Goal: Check status: Check status

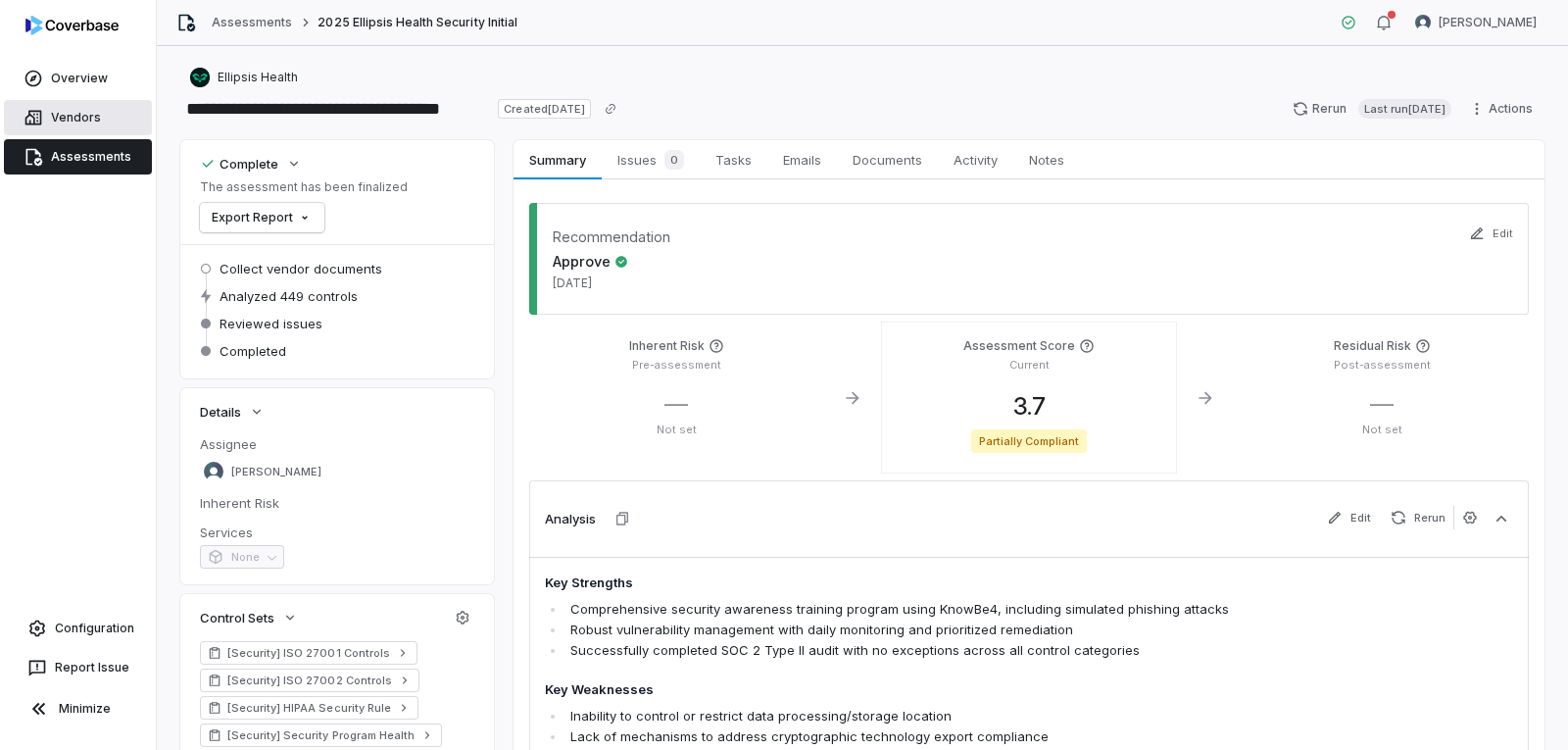
click at [96, 123] on link "Vendors" at bounding box center [78, 117] width 148 height 35
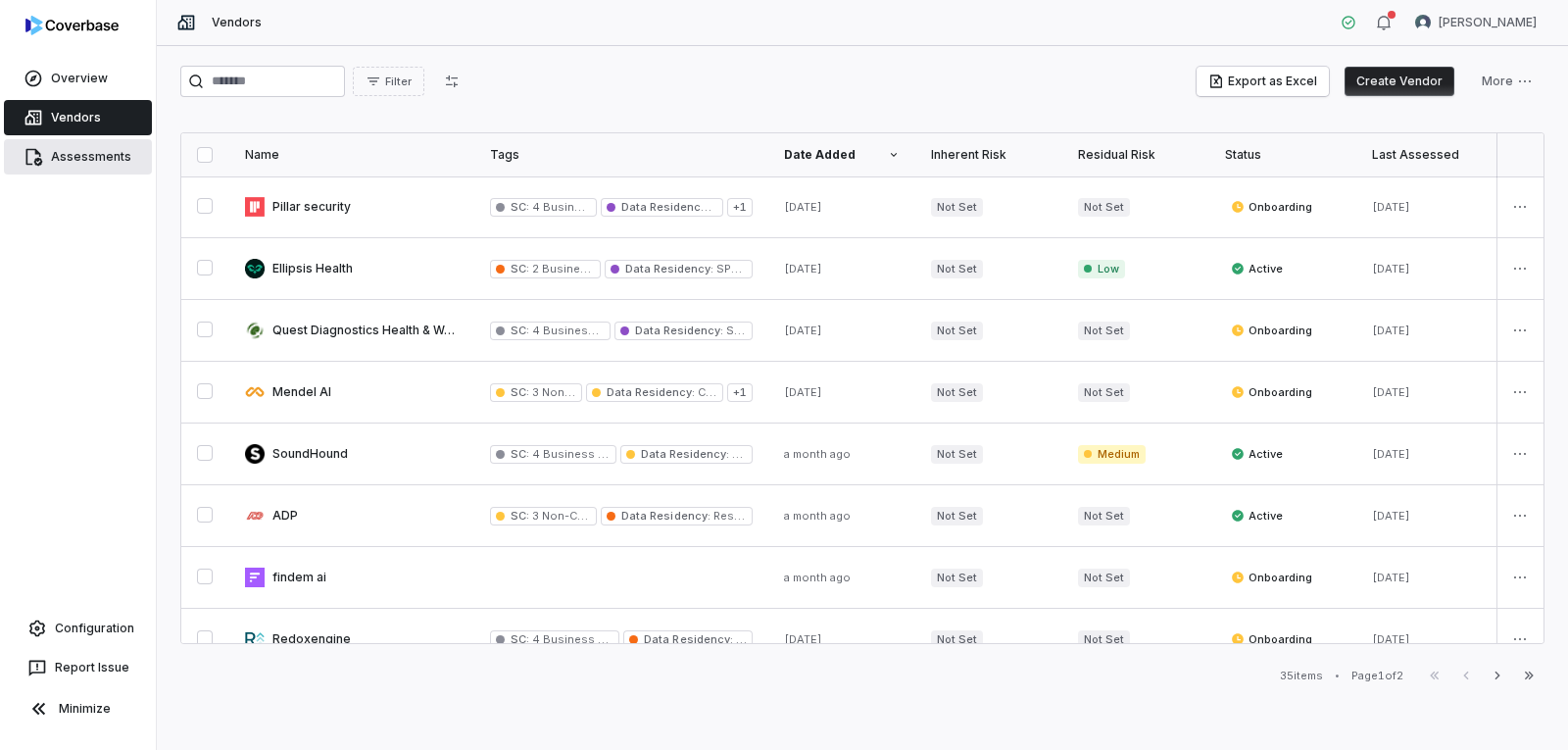
click at [93, 163] on link "Assessments" at bounding box center [78, 157] width 148 height 35
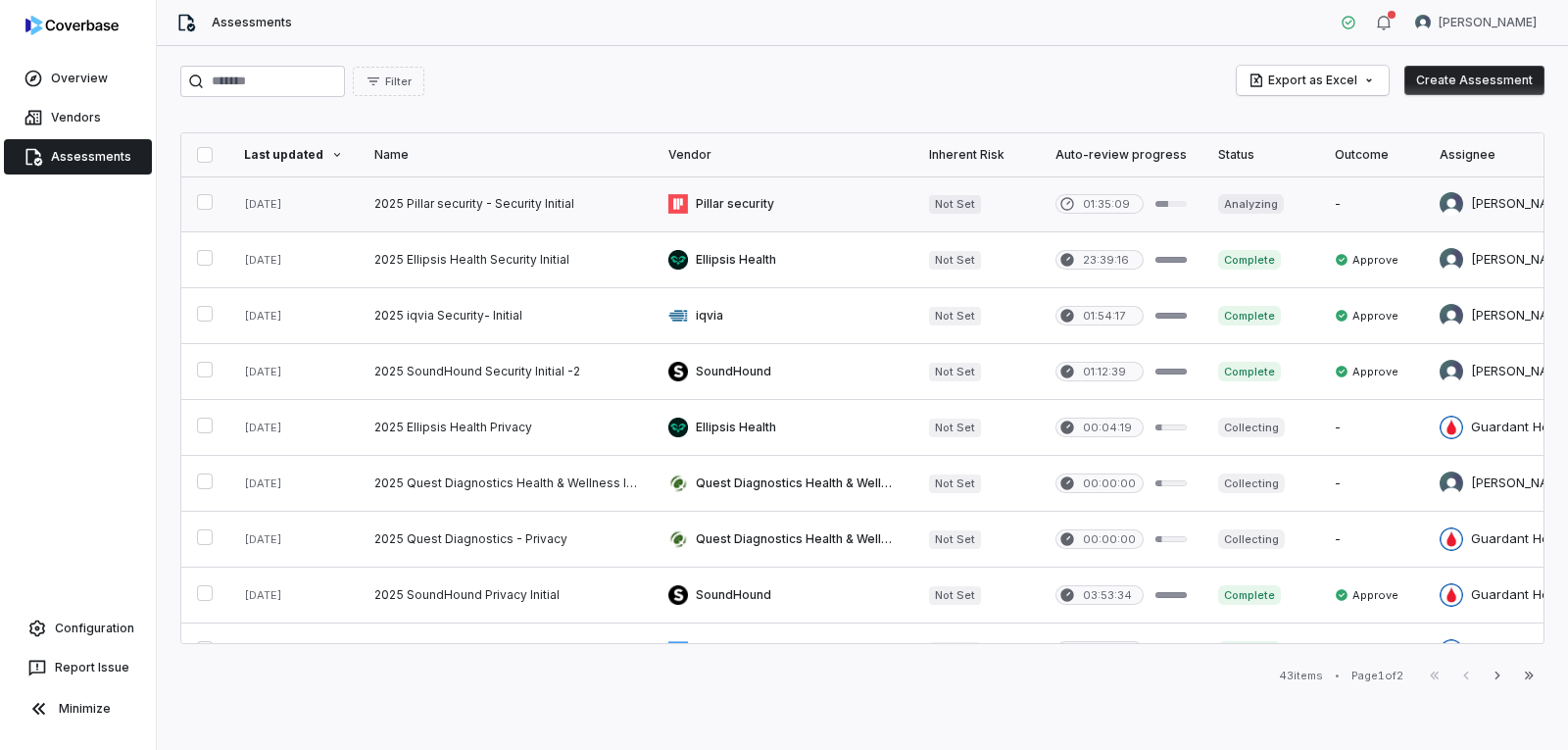
click at [443, 207] on link at bounding box center [505, 204] width 294 height 55
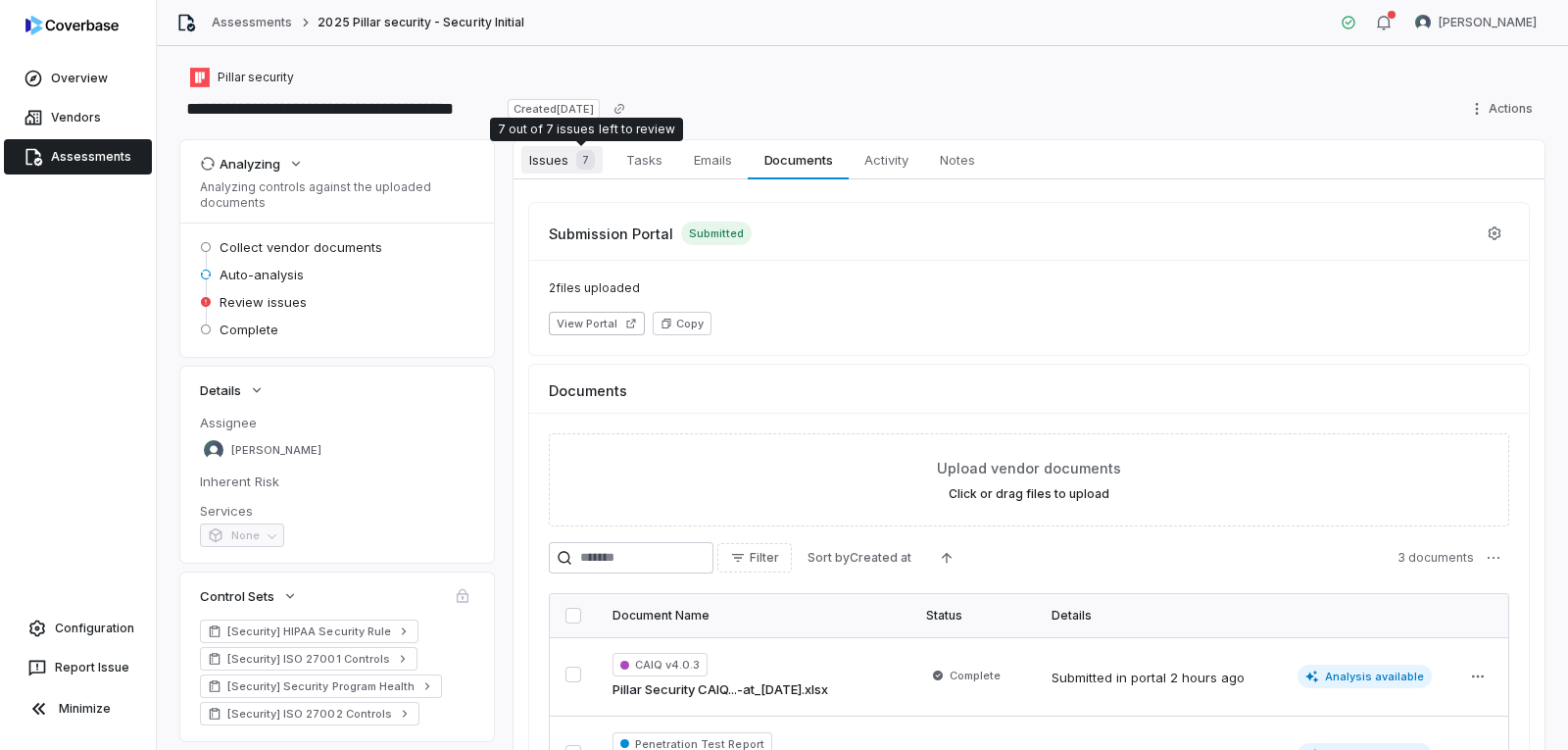
click at [560, 164] on span "Issues 7" at bounding box center [561, 160] width 82 height 28
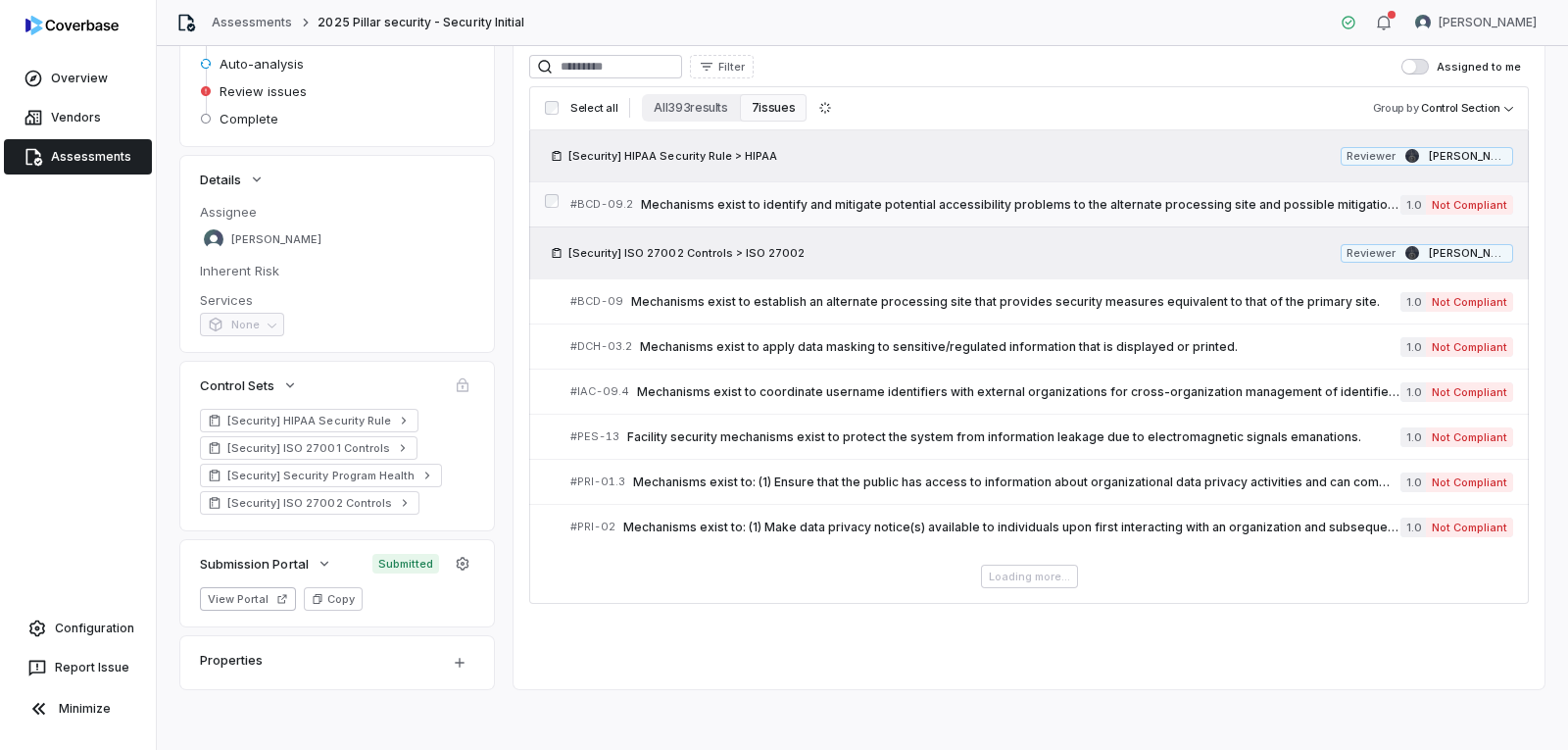
scroll to position [213, 0]
click at [1022, 578] on div "Loading more..." at bounding box center [1028, 575] width 1000 height 24
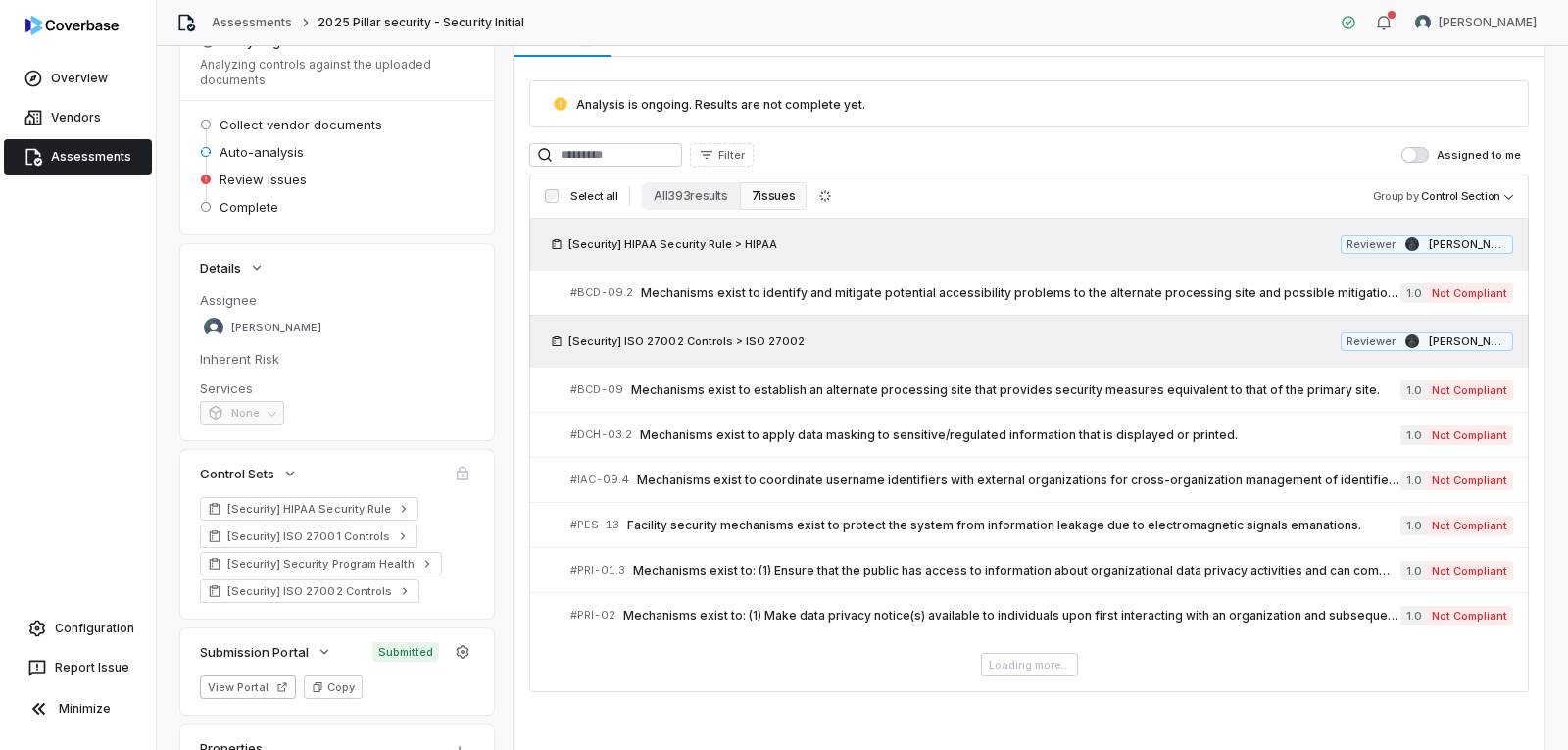
scroll to position [0, 0]
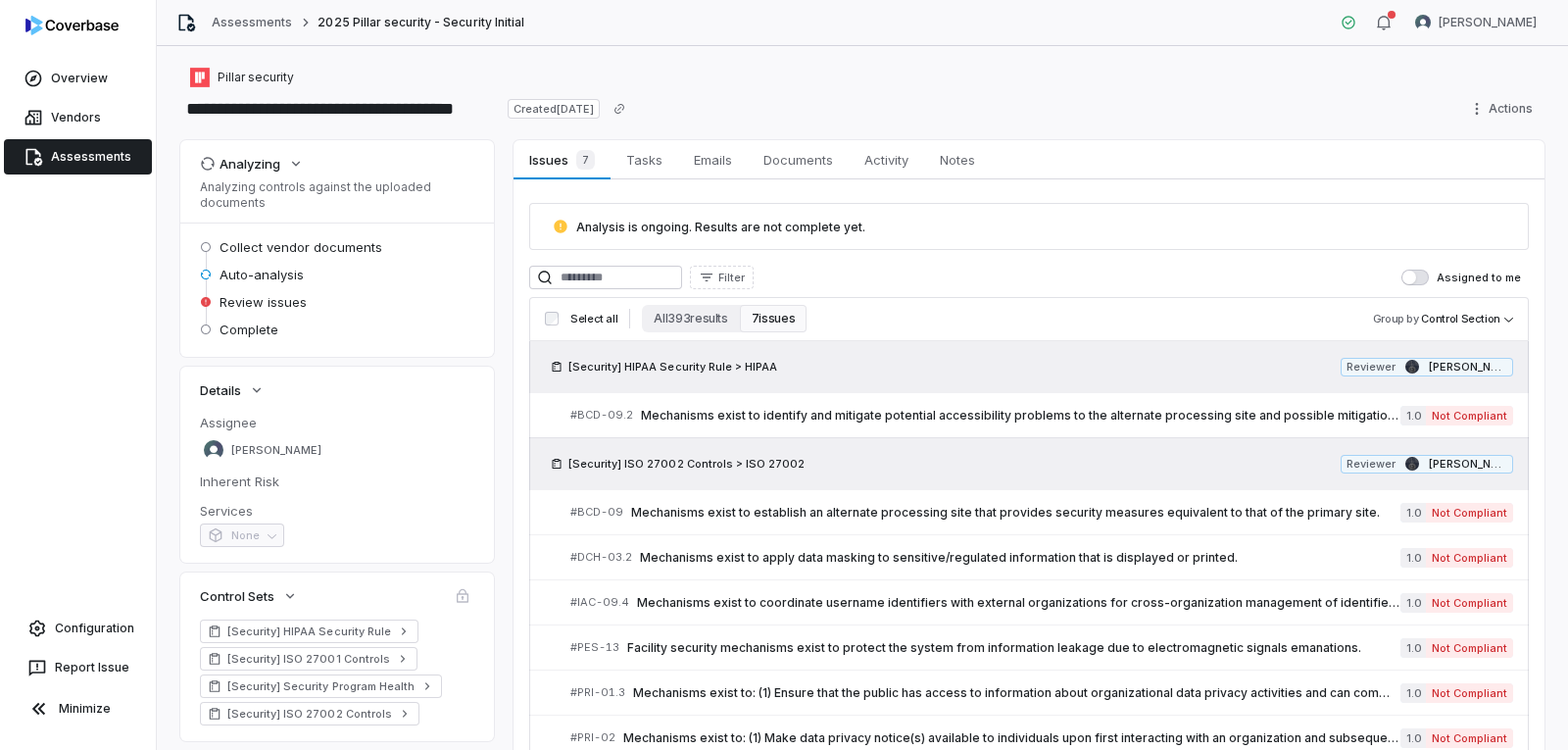
drag, startPoint x: 95, startPoint y: 159, endPoint x: 126, endPoint y: 173, distance: 34.0
click at [94, 161] on link "Assessments" at bounding box center [78, 157] width 148 height 35
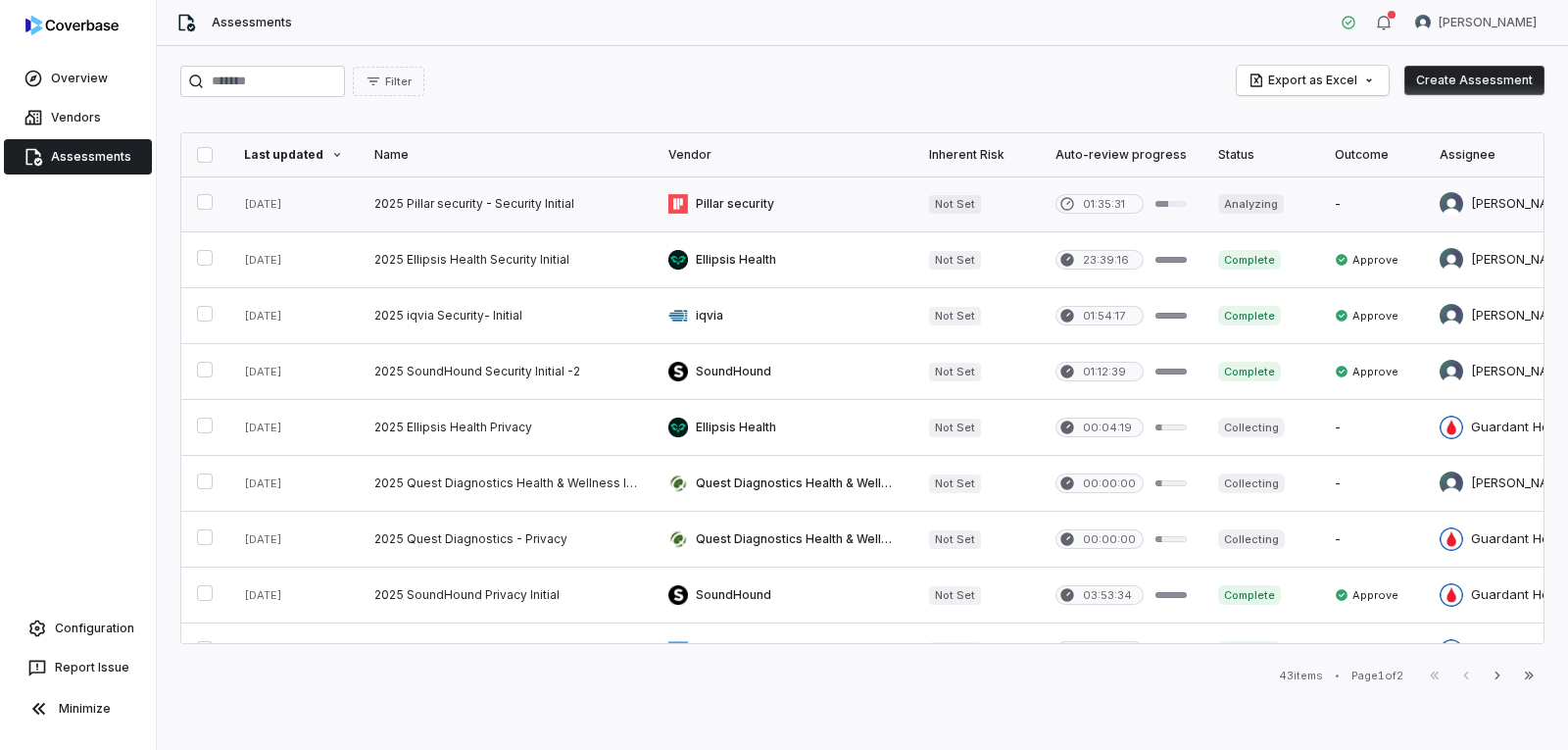
click at [500, 200] on link at bounding box center [505, 204] width 294 height 55
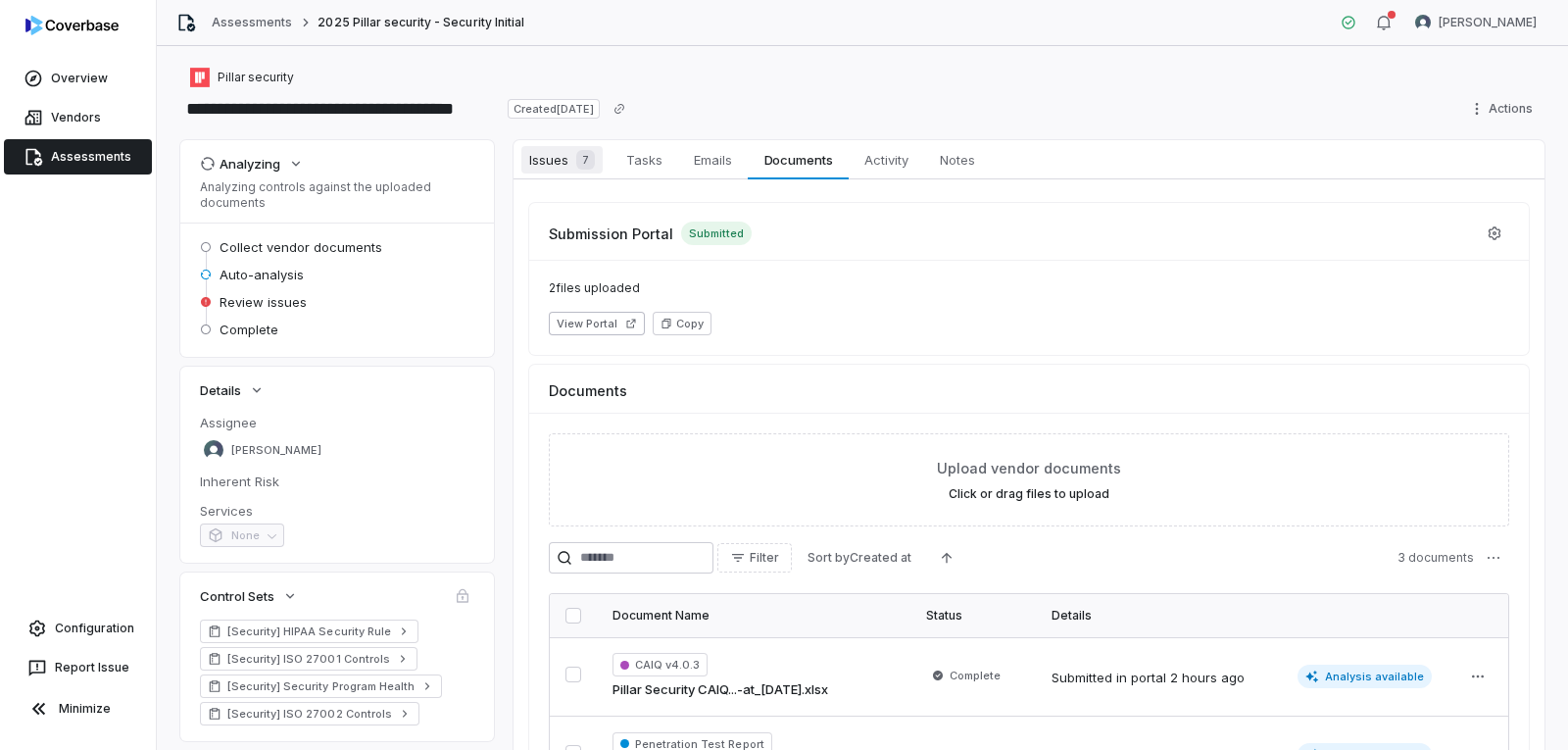
click at [581, 165] on span "7" at bounding box center [585, 160] width 19 height 20
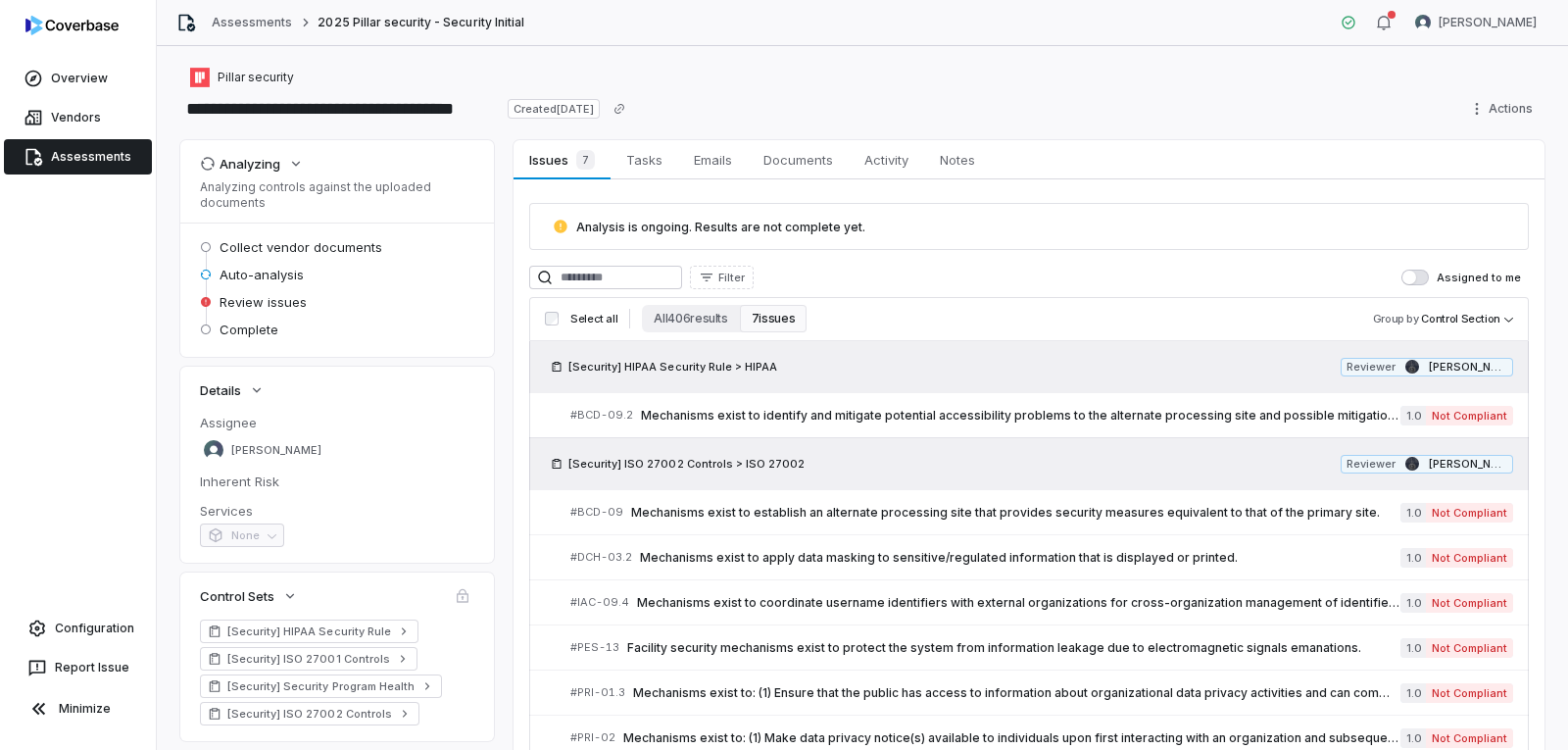
click at [98, 161] on link "Assessments" at bounding box center [78, 157] width 148 height 35
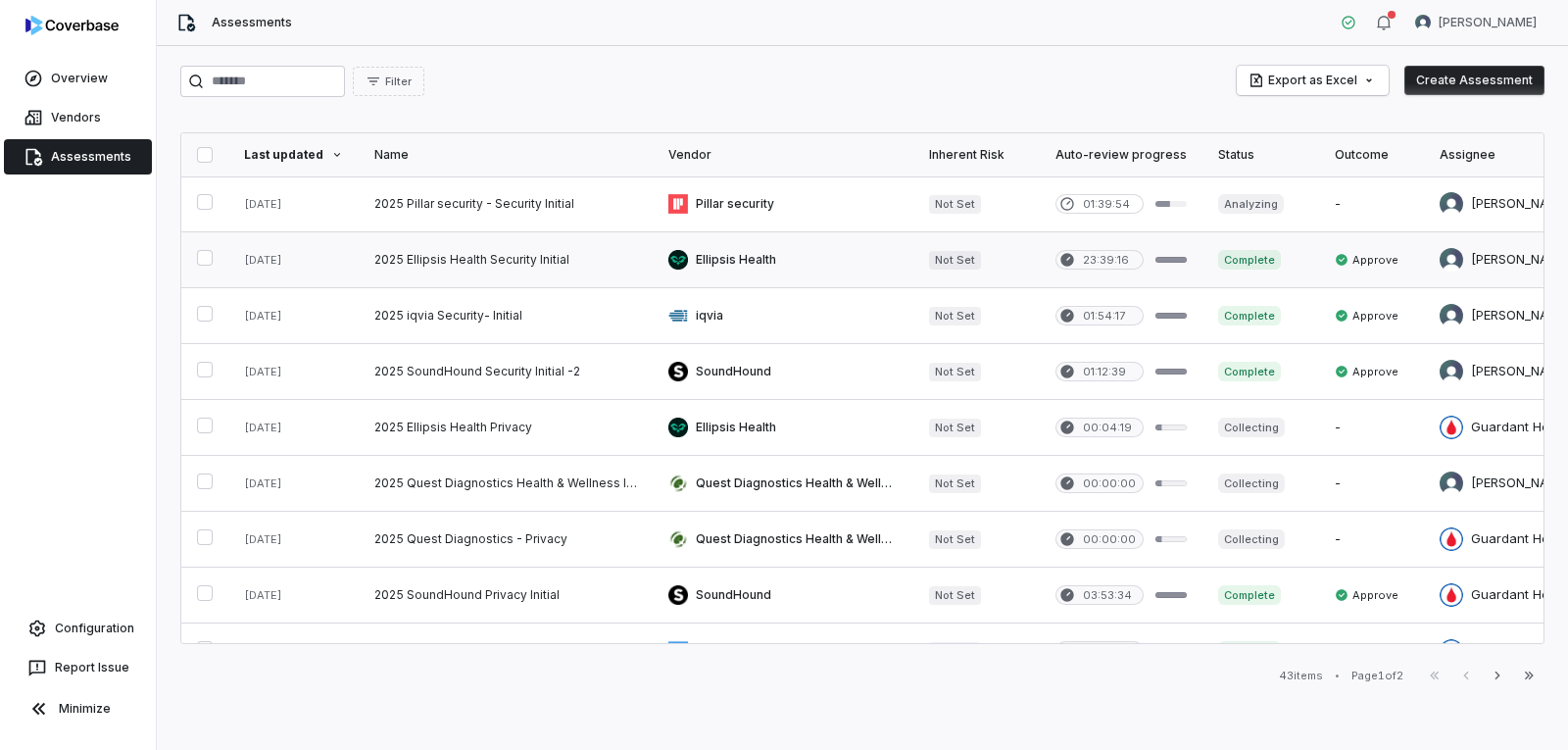
click at [493, 266] on link at bounding box center [505, 260] width 294 height 55
click at [491, 368] on link at bounding box center [505, 372] width 294 height 55
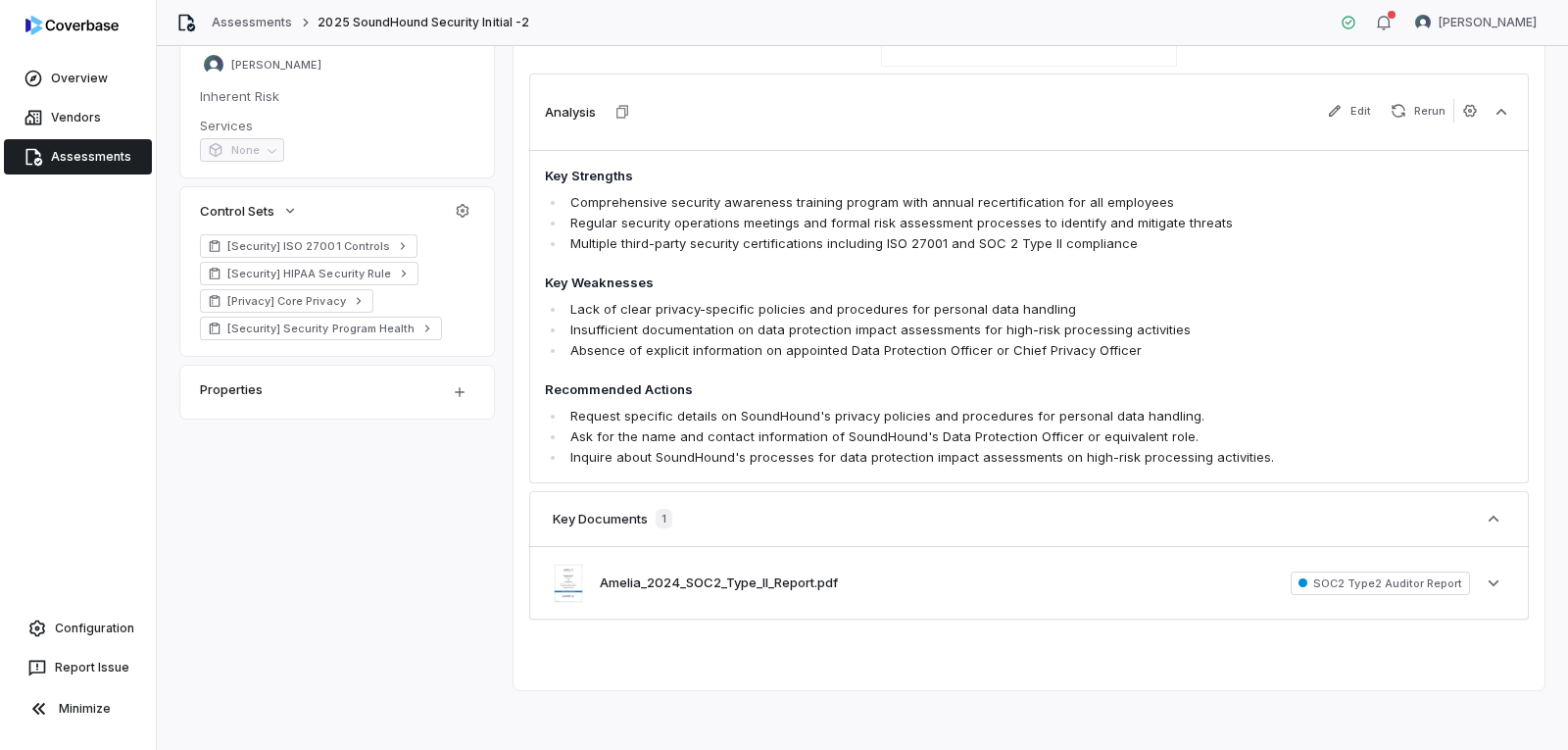
scroll to position [410, 0]
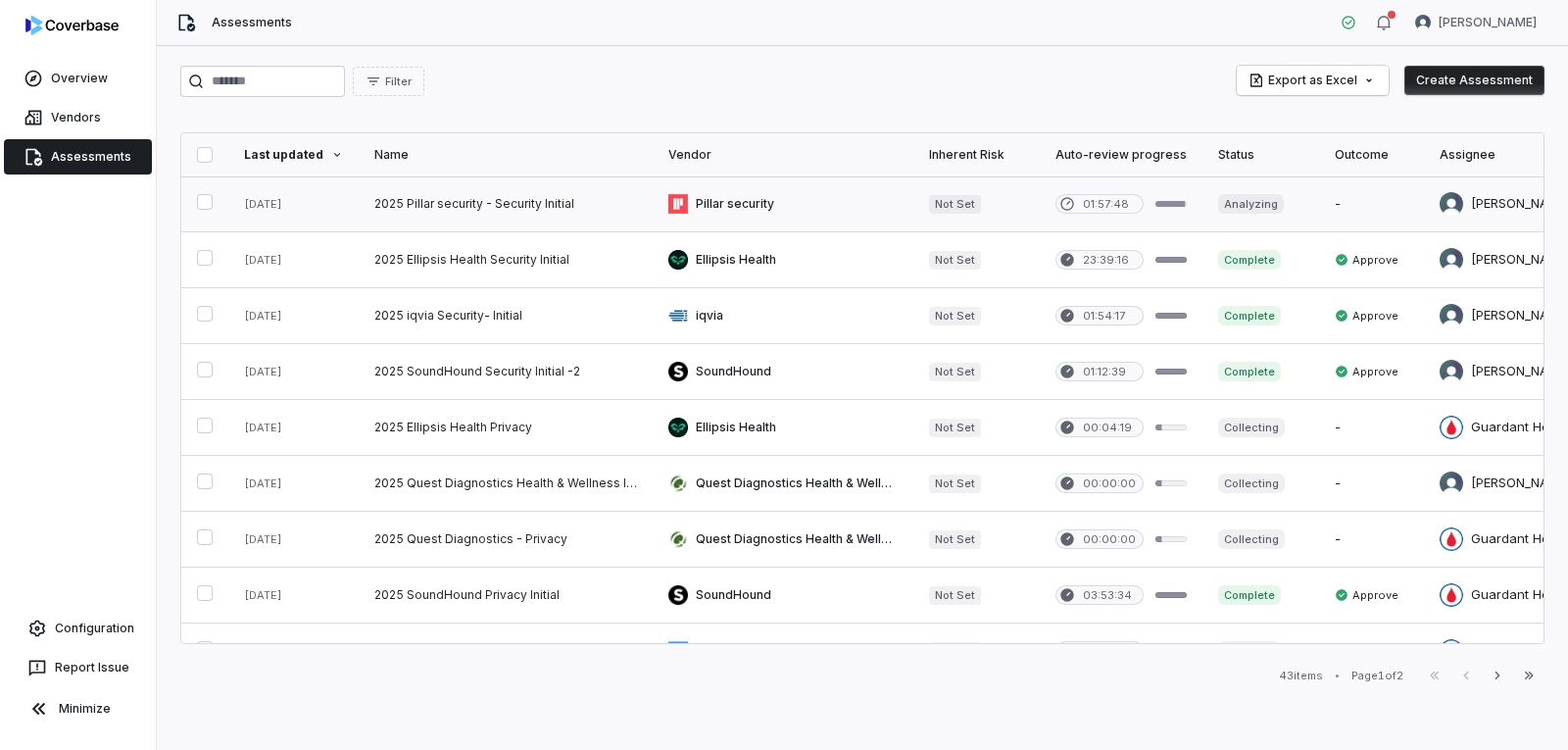
click at [423, 193] on link at bounding box center [505, 204] width 294 height 55
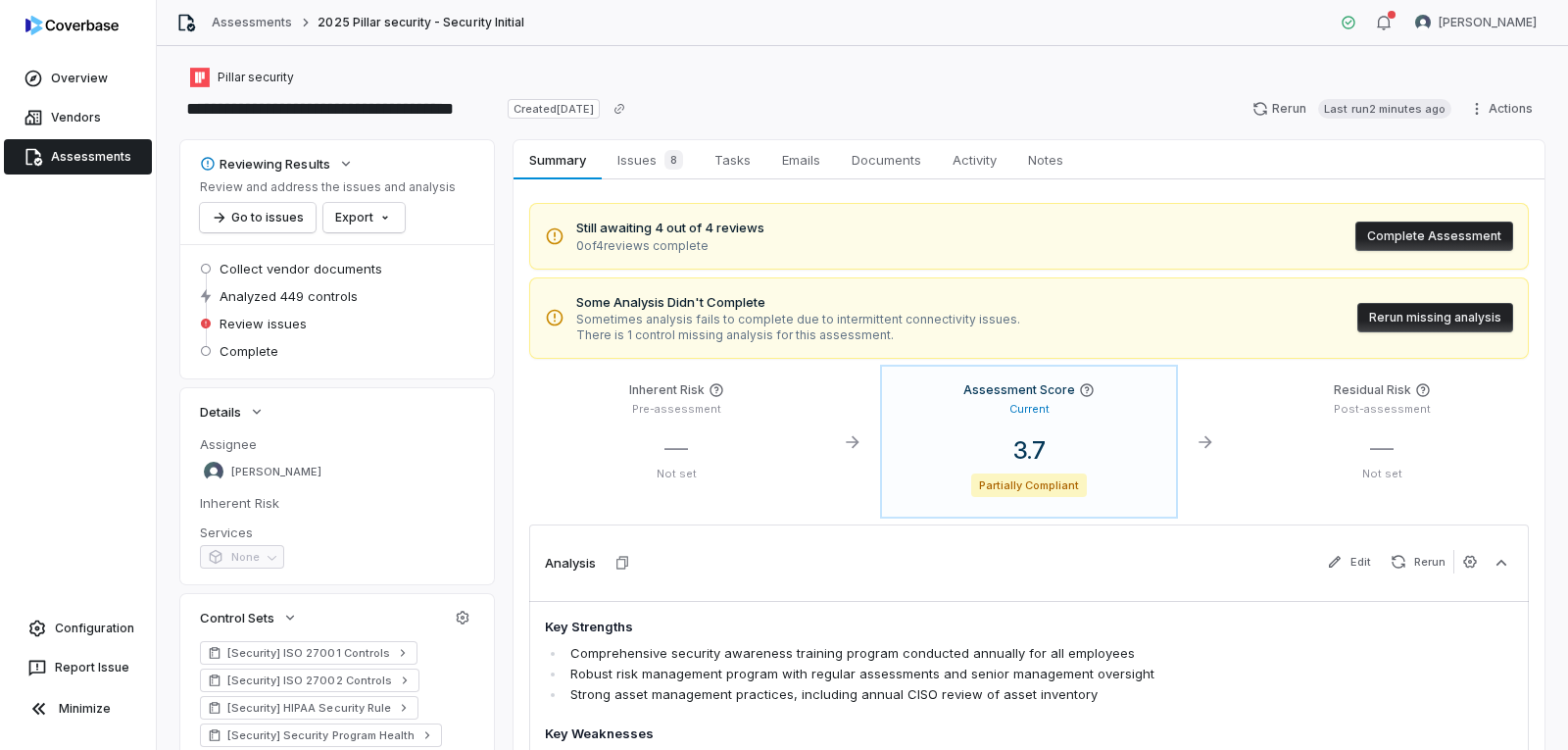
click at [1410, 314] on button "Rerun missing analysis" at bounding box center [1435, 317] width 156 height 30
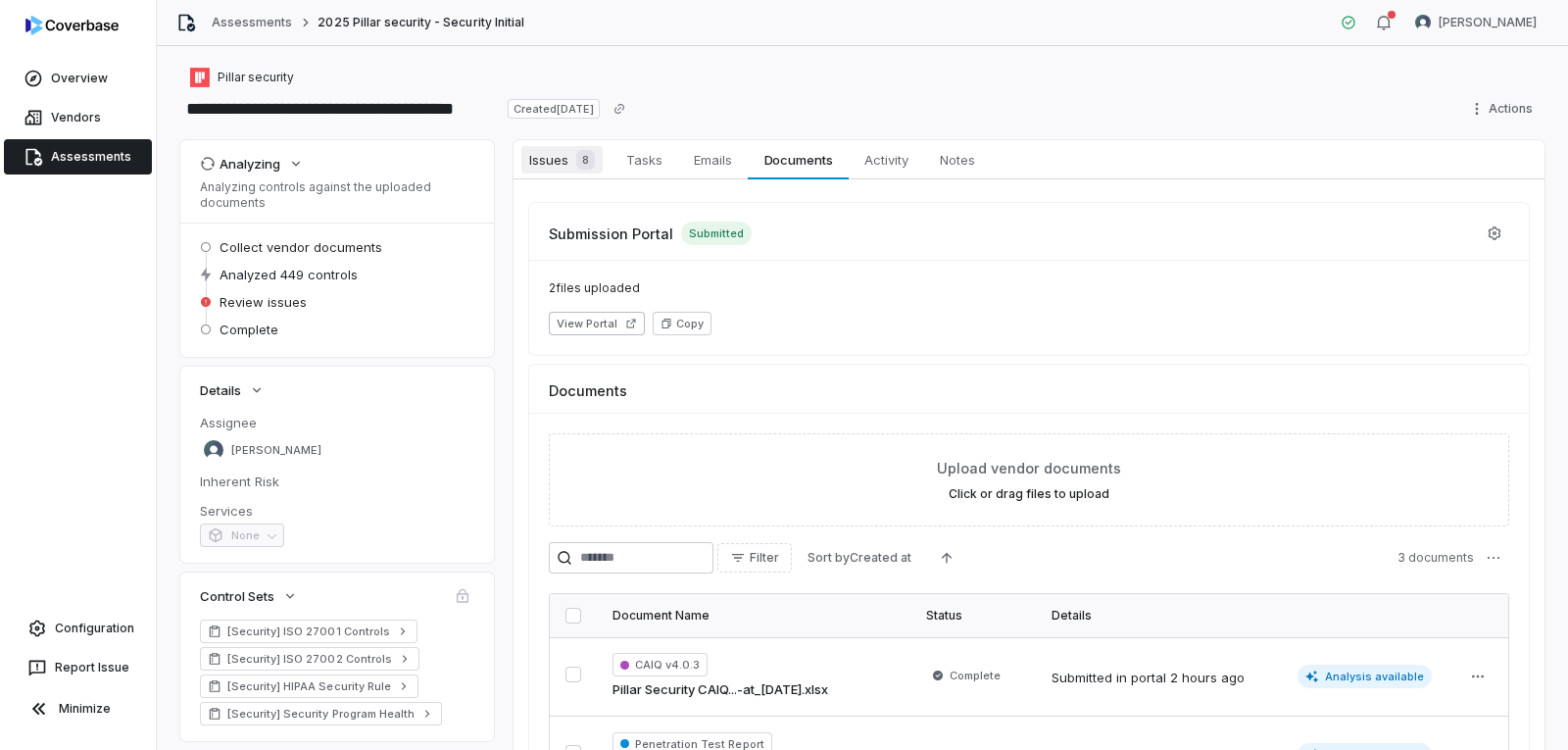
click at [539, 157] on span "Issues 8" at bounding box center [561, 160] width 82 height 28
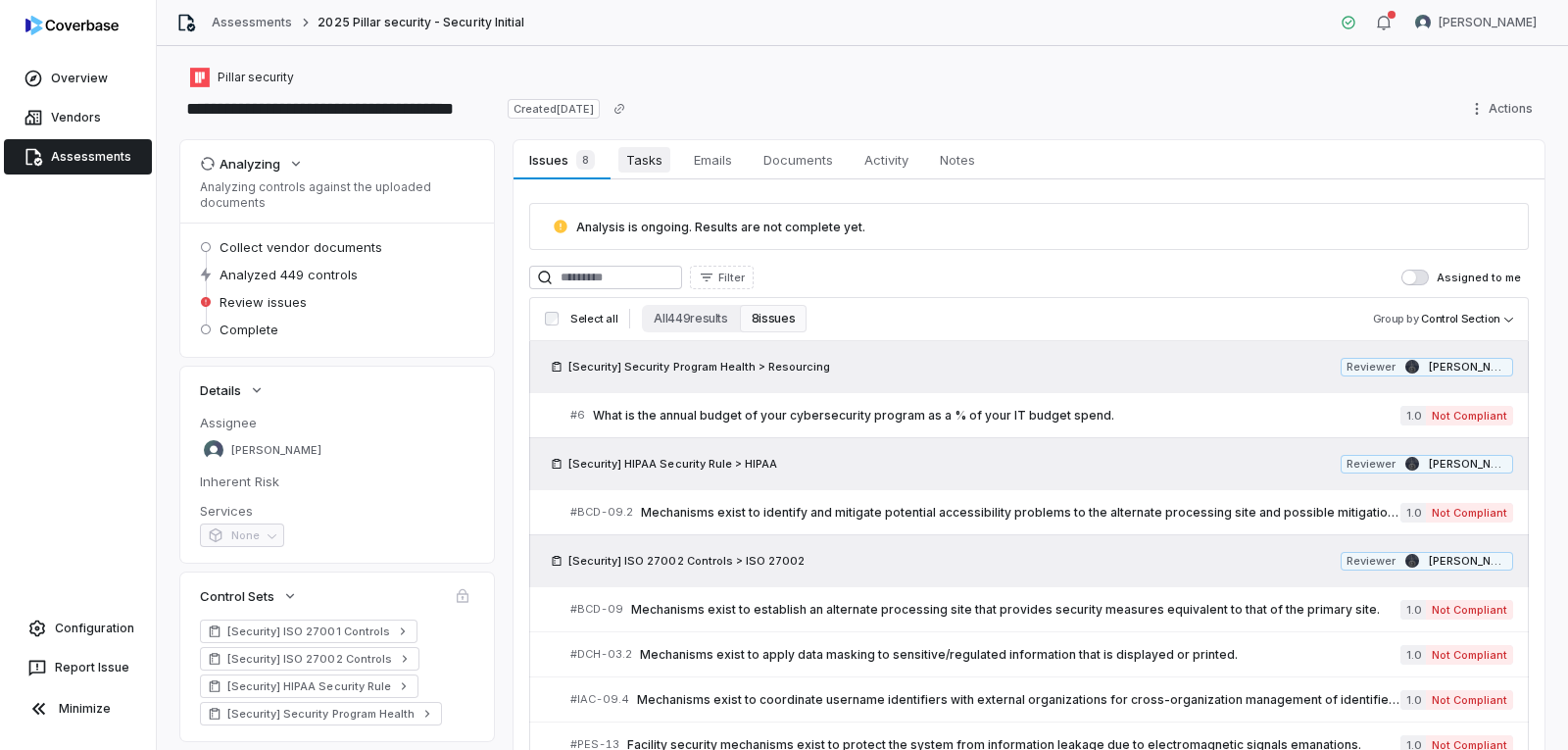
click at [642, 166] on span "Tasks" at bounding box center [644, 160] width 52 height 26
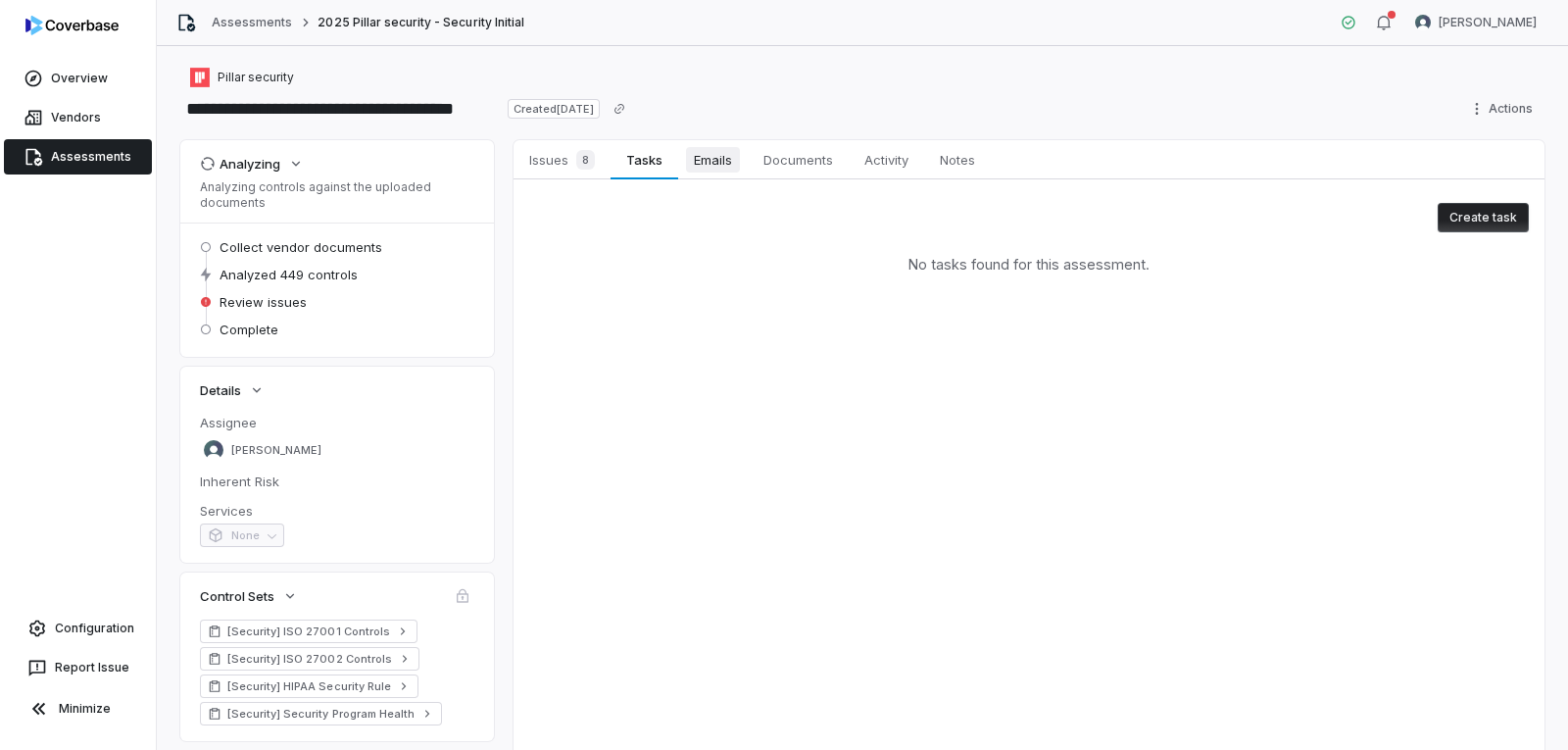
click at [731, 160] on span "Emails" at bounding box center [713, 160] width 54 height 26
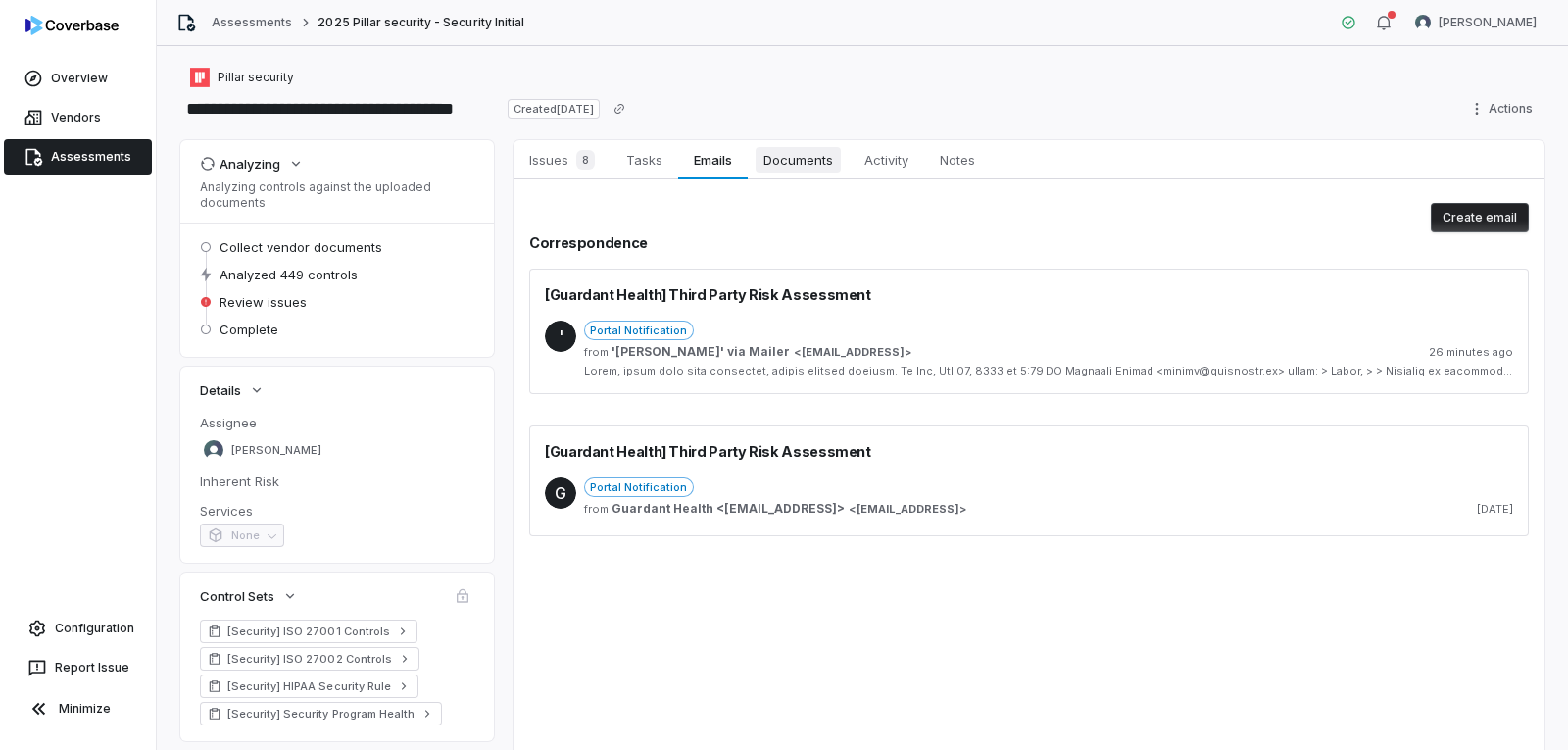
click at [803, 162] on span "Documents" at bounding box center [798, 160] width 86 height 26
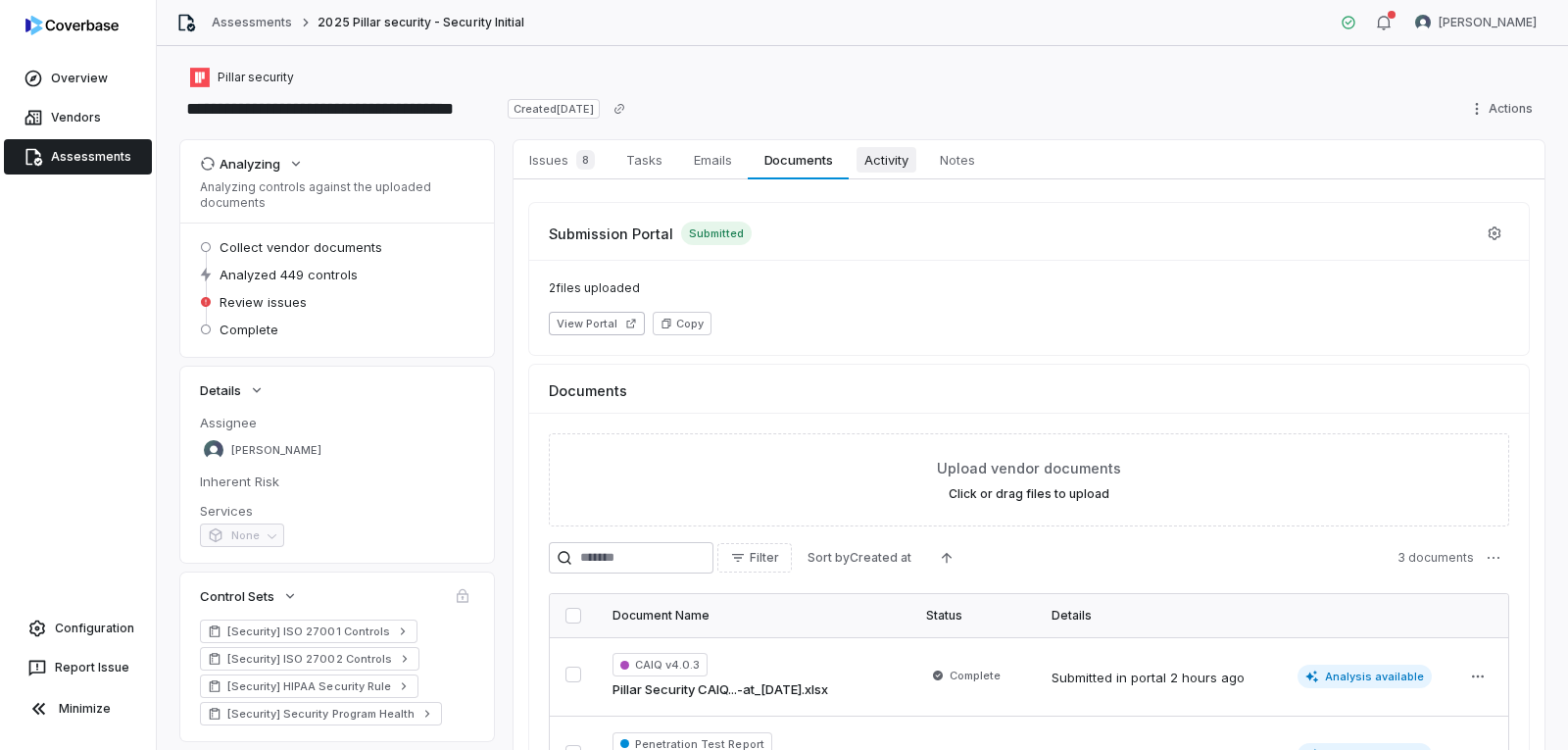
click at [886, 148] on span "Activity" at bounding box center [886, 160] width 60 height 26
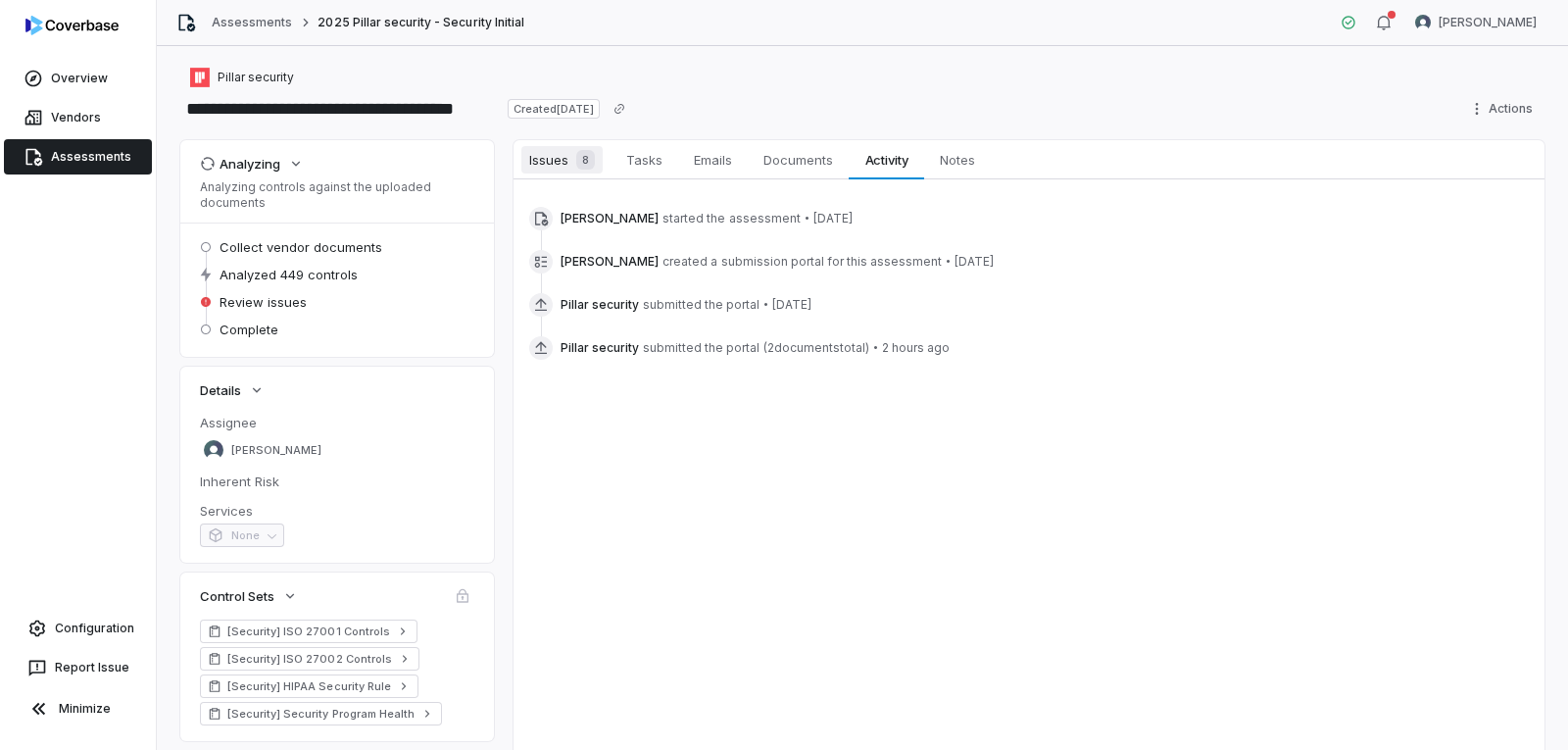
click at [576, 156] on span "8" at bounding box center [585, 160] width 19 height 20
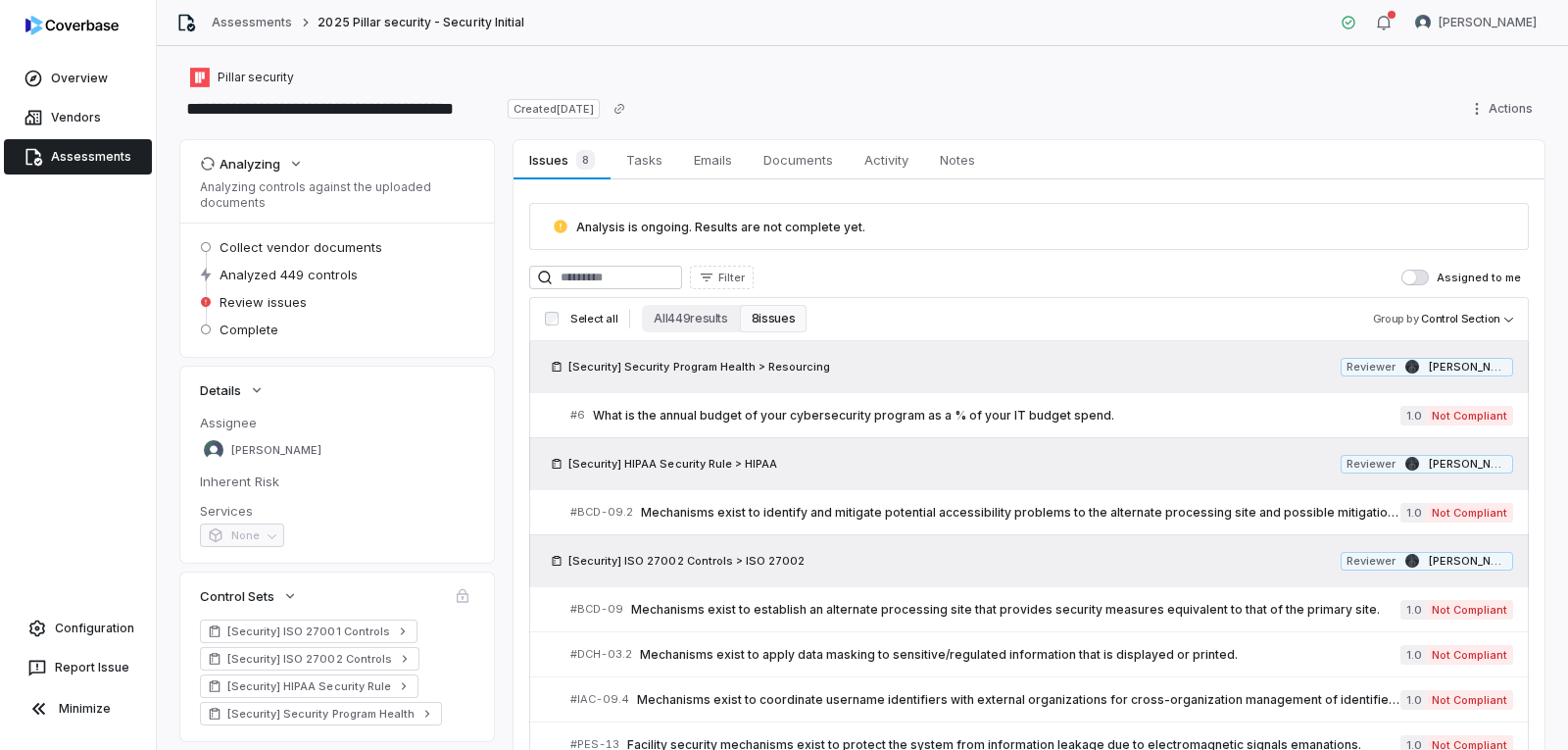
click at [118, 166] on link "Assessments" at bounding box center [78, 157] width 148 height 35
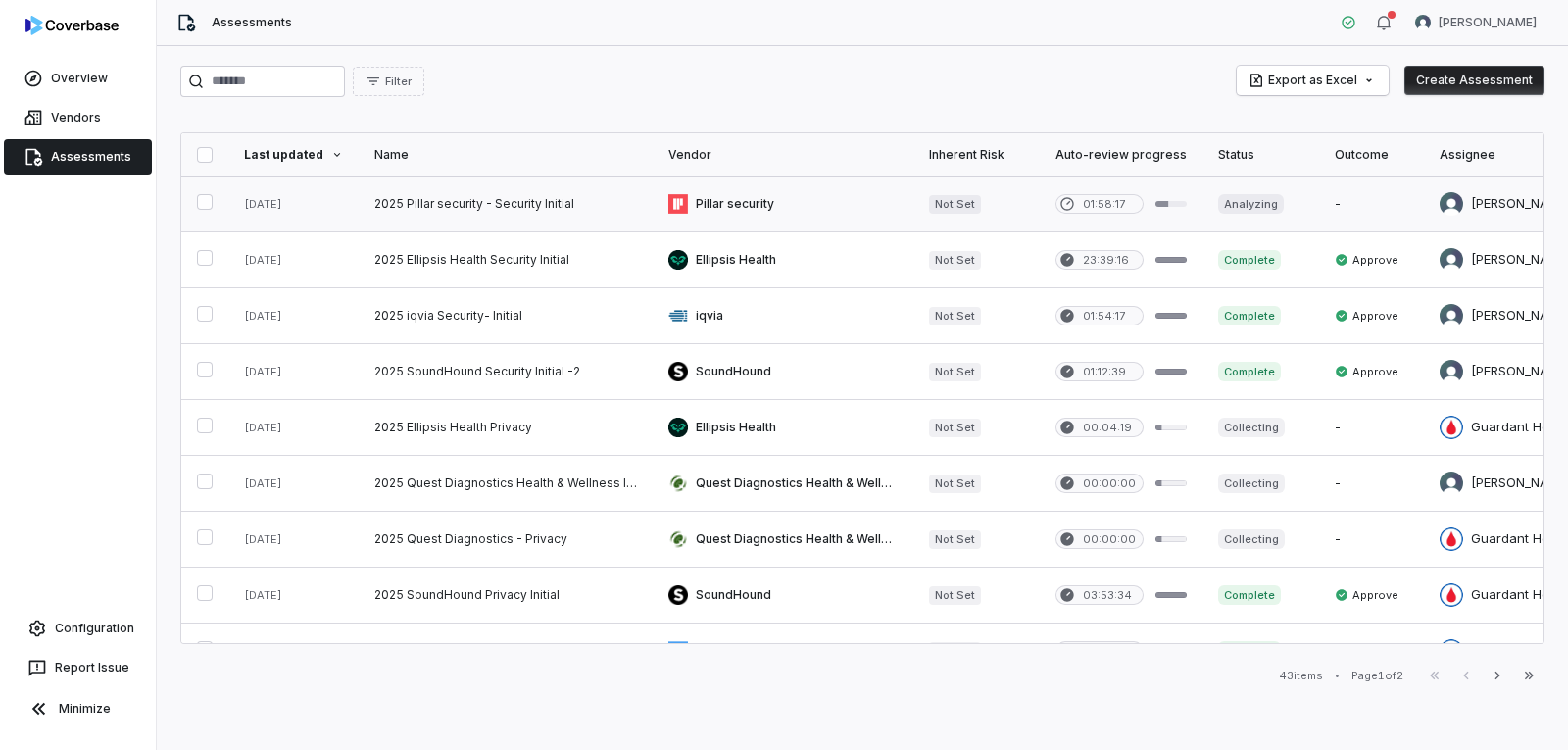
click at [507, 209] on link at bounding box center [505, 204] width 294 height 55
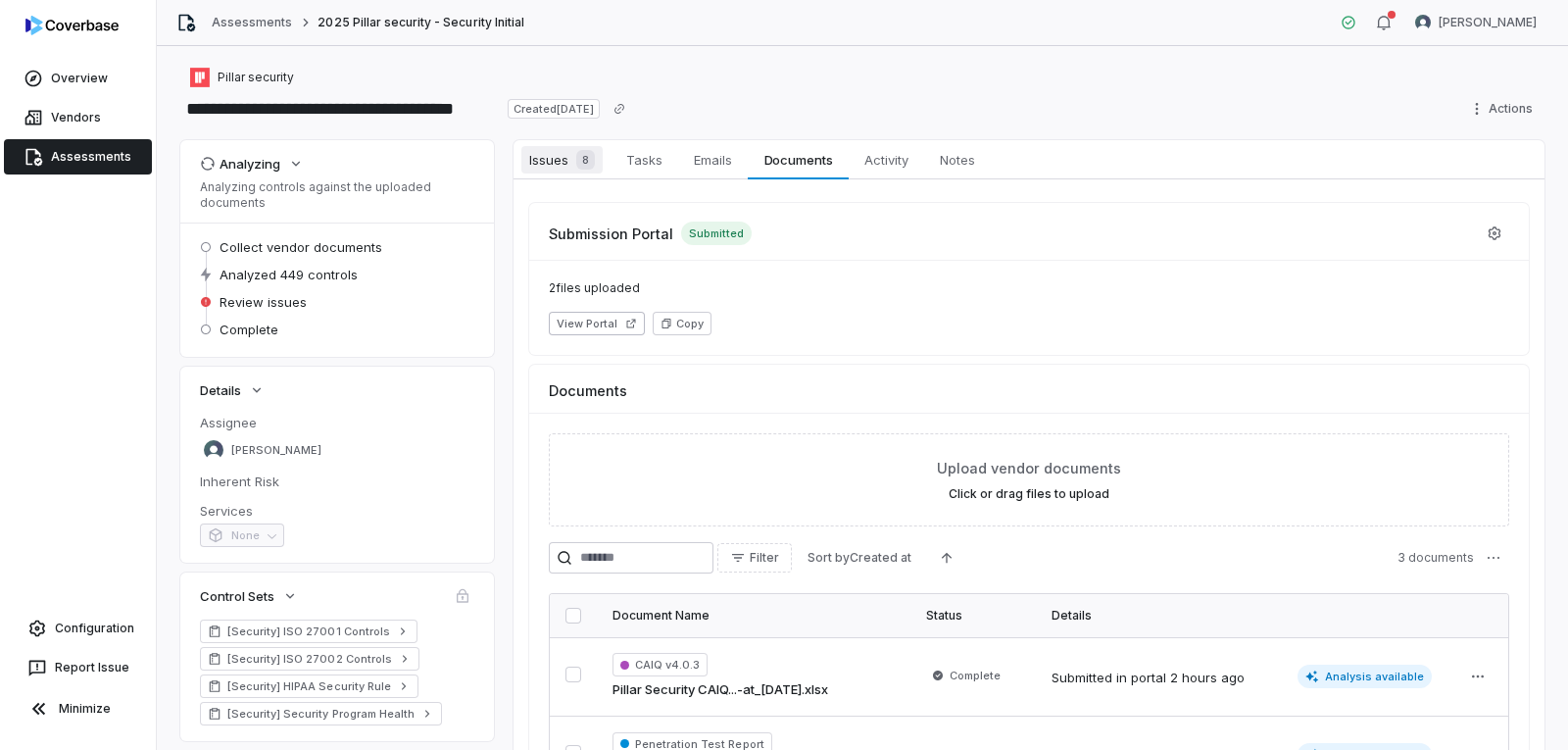
click at [562, 152] on span "Issues 8" at bounding box center [561, 160] width 82 height 28
